Goal: Task Accomplishment & Management: Manage account settings

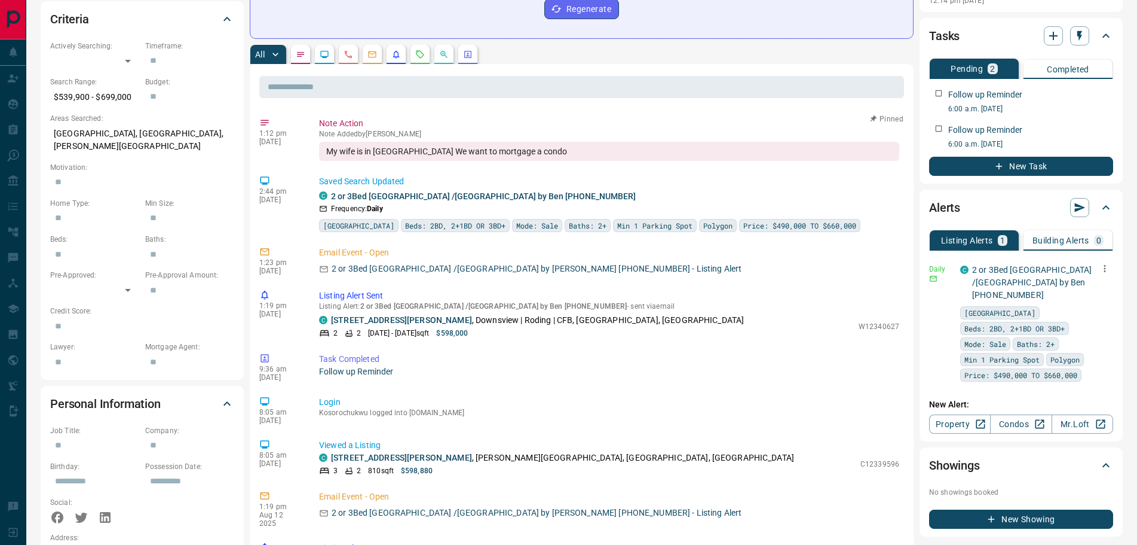
scroll to position [359, 0]
click at [1105, 267] on icon "button" at bounding box center [1105, 267] width 11 height 11
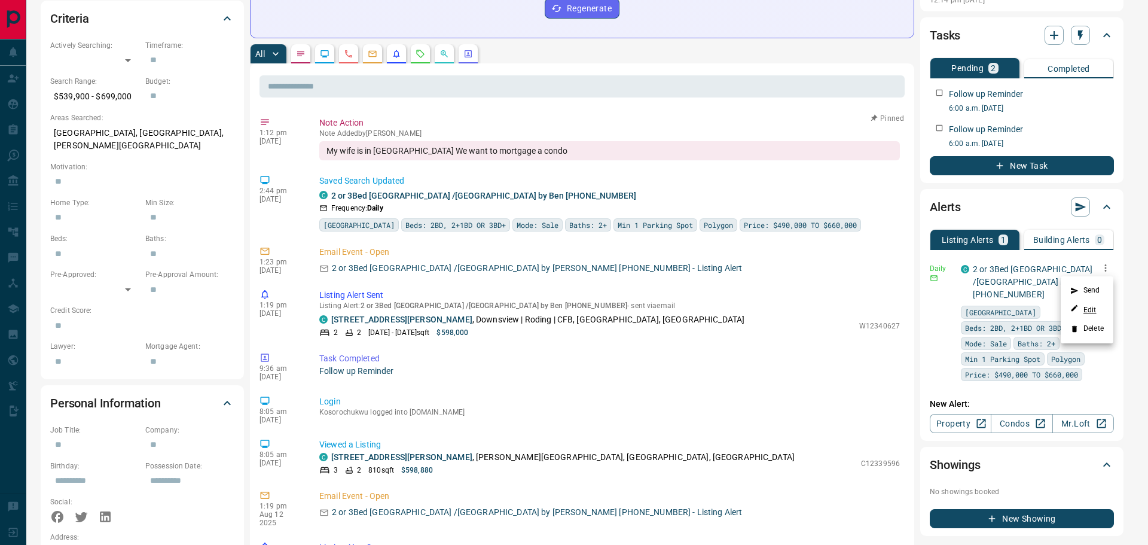
click at [1091, 305] on link "Edit" at bounding box center [1083, 309] width 26 height 11
click at [673, 394] on div at bounding box center [574, 272] width 1148 height 545
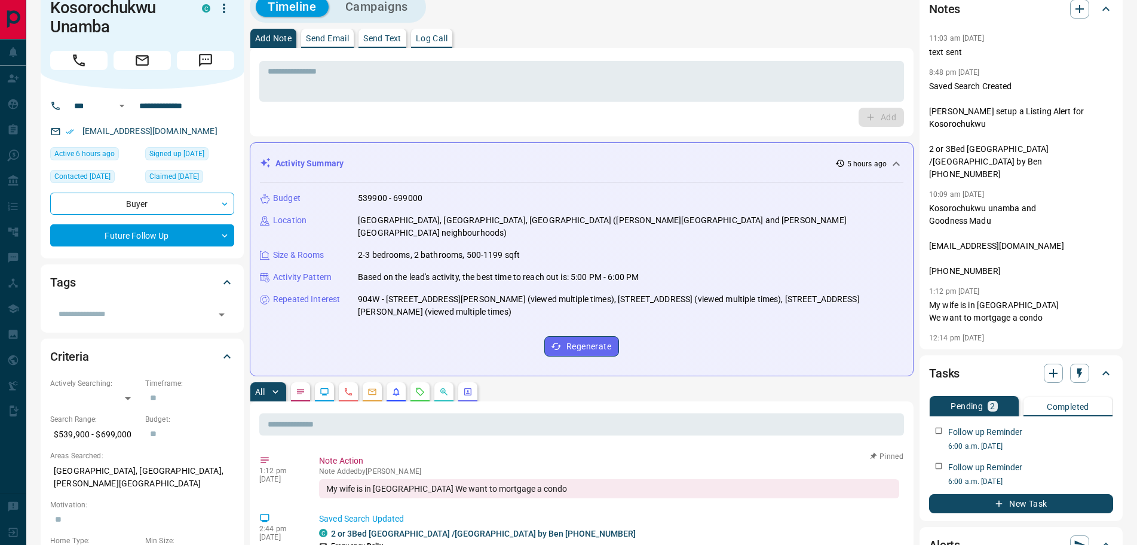
scroll to position [0, 0]
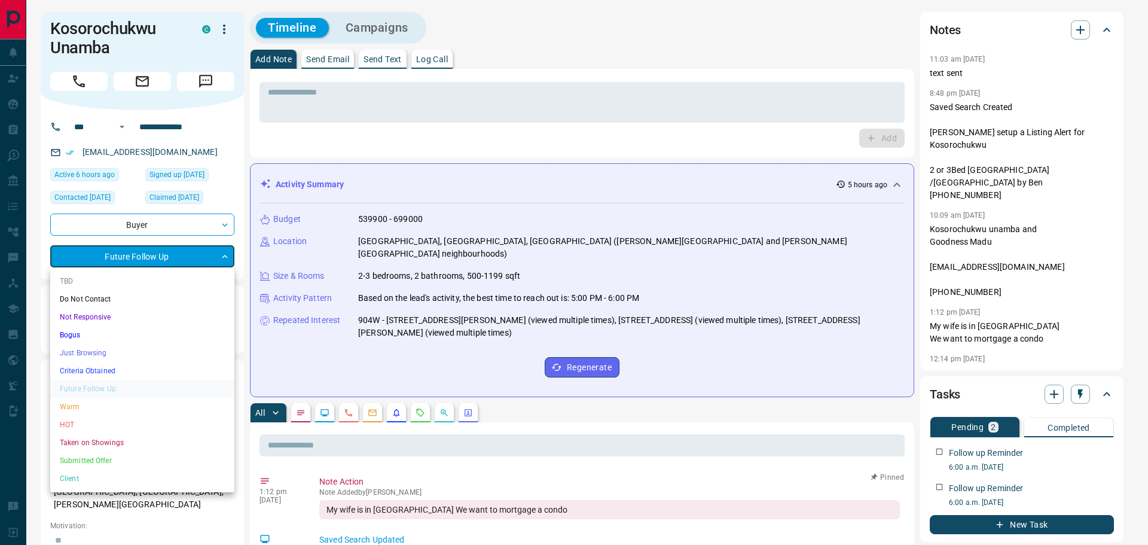
click at [69, 422] on li "HOT" at bounding box center [142, 424] width 184 height 18
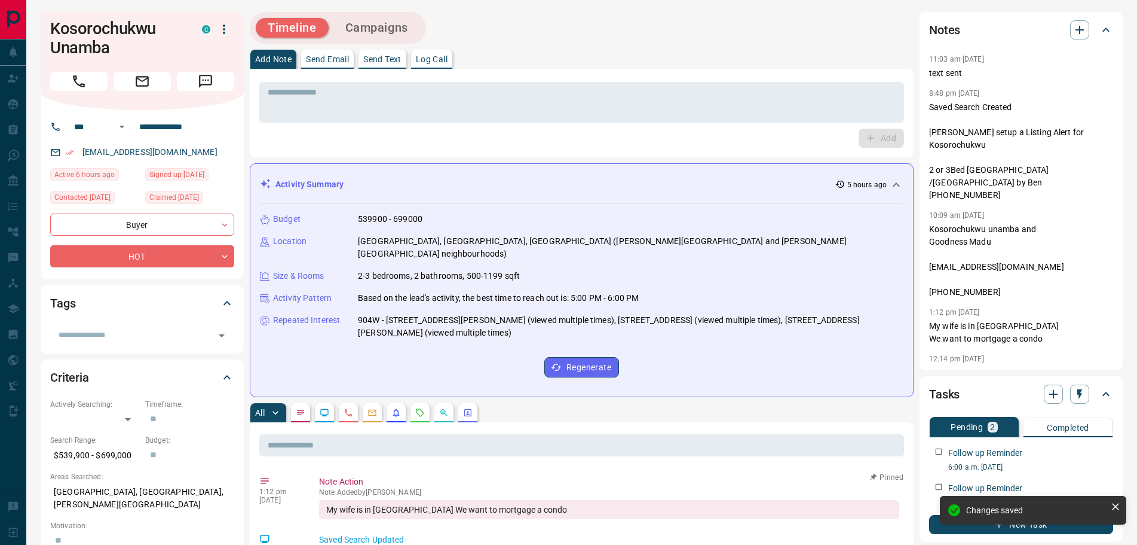
type input "*"
click at [356, 103] on textarea at bounding box center [582, 102] width 628 height 30
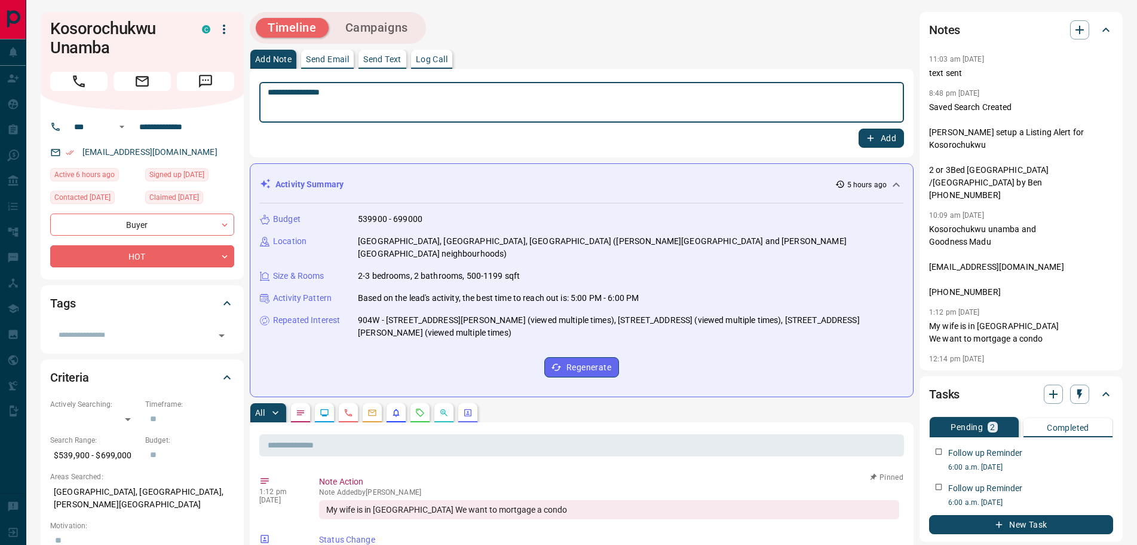
click at [270, 90] on textarea "**********" at bounding box center [582, 102] width 628 height 30
type textarea "**********"
click at [884, 134] on button "Add" at bounding box center [881, 138] width 45 height 19
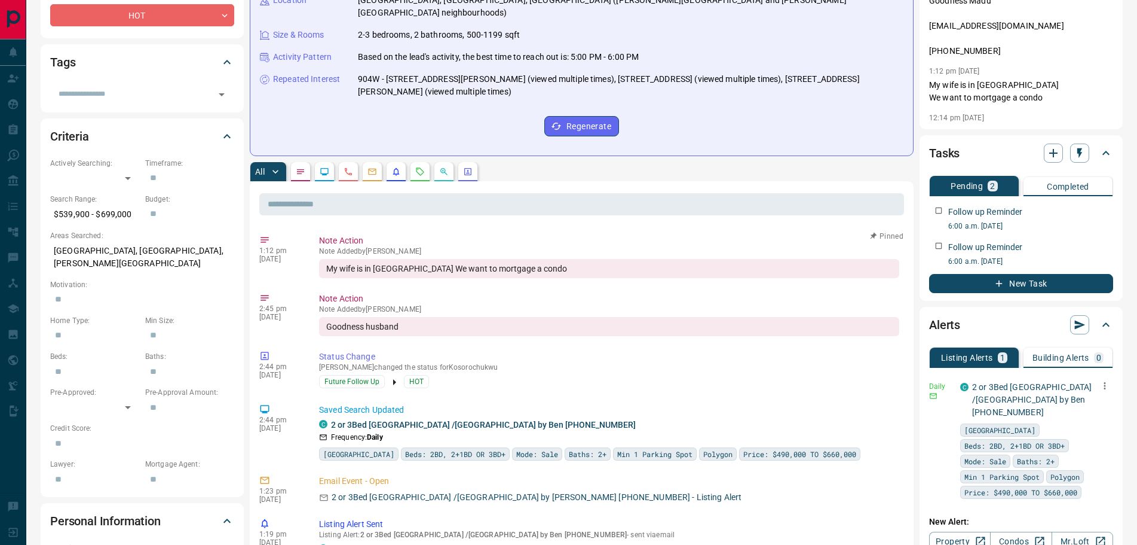
scroll to position [299, 0]
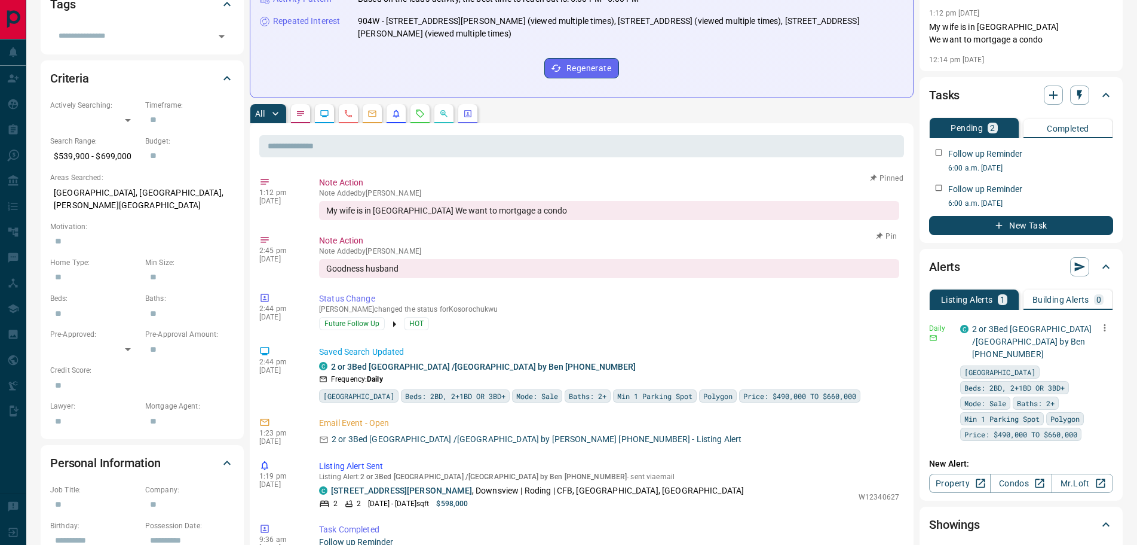
click at [878, 231] on button "Pin" at bounding box center [887, 236] width 35 height 11
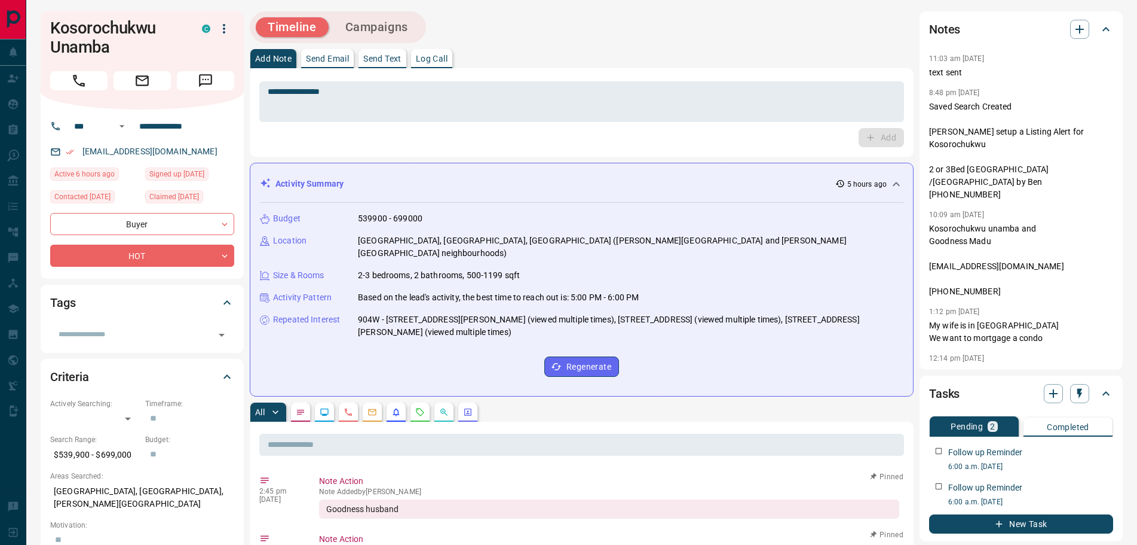
scroll to position [0, 0]
